Goal: Task Accomplishment & Management: Manage account settings

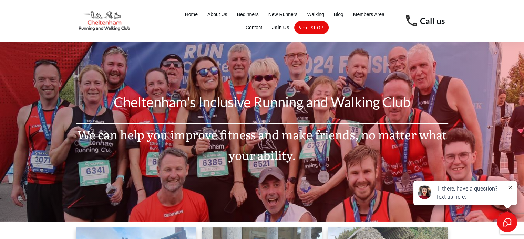
click at [373, 13] on span "Members Area" at bounding box center [368, 15] width 31 height 10
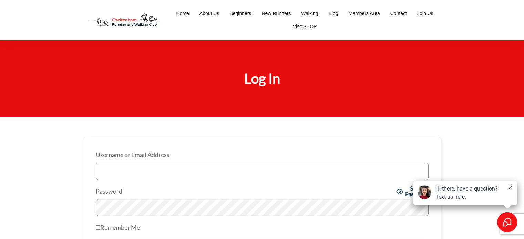
scroll to position [110, 0]
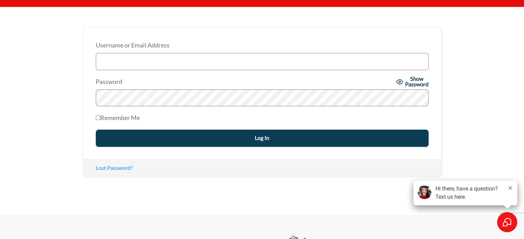
click at [141, 60] on input "Username or Email Address" at bounding box center [262, 61] width 333 height 17
type input "martin.perks@gmail.com"
click at [96, 130] on input "Log In" at bounding box center [262, 138] width 333 height 17
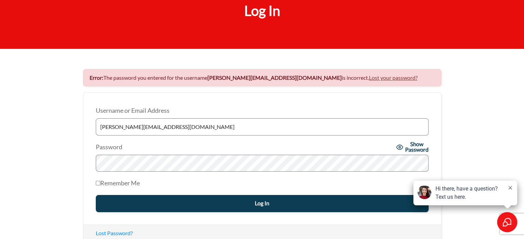
scroll to position [84, 0]
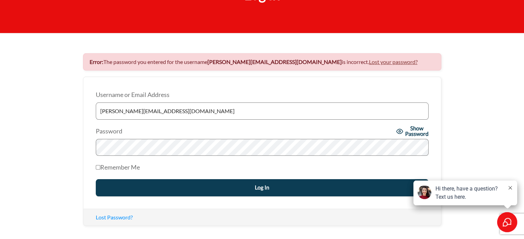
click at [96, 180] on input "Log In" at bounding box center [262, 188] width 333 height 17
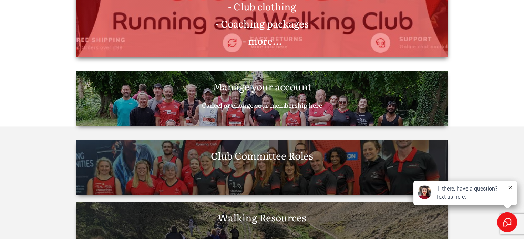
scroll to position [951, 0]
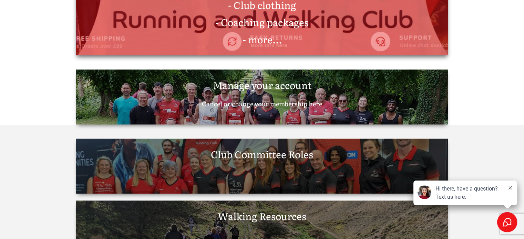
click at [212, 102] on span "Cancel or change your membership here" at bounding box center [262, 103] width 120 height 9
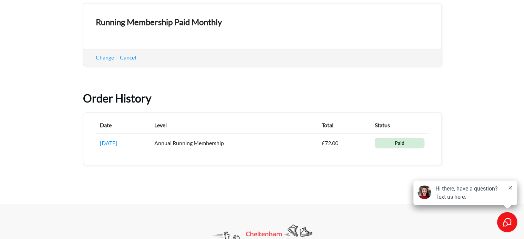
scroll to position [521, 0]
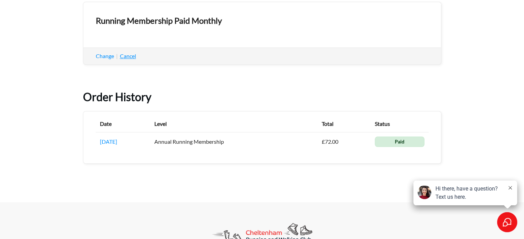
click at [129, 59] on link "Cancel" at bounding box center [128, 56] width 16 height 7
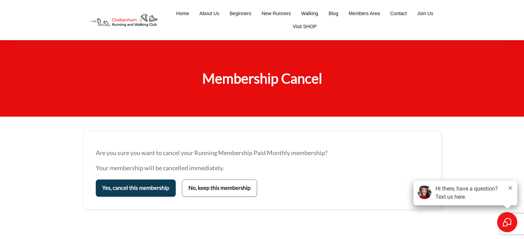
click at [123, 182] on input "Yes, cancel this membership" at bounding box center [136, 188] width 80 height 17
